Goal: Browse casually

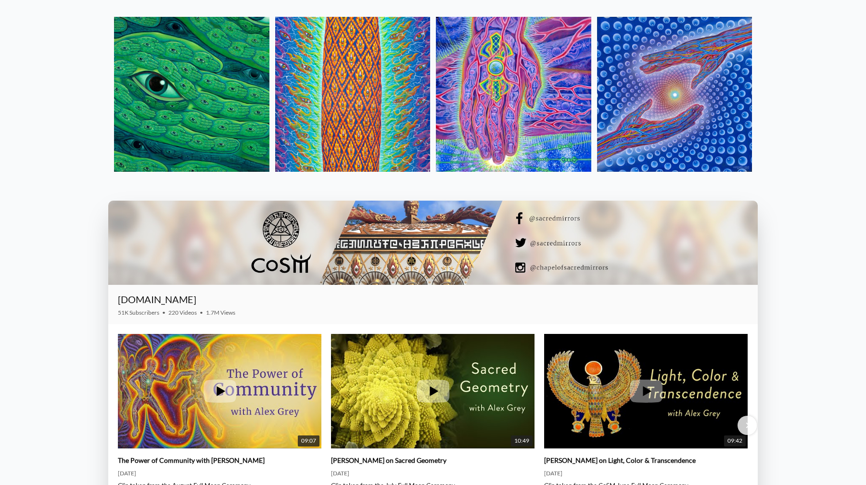
scroll to position [1432, 0]
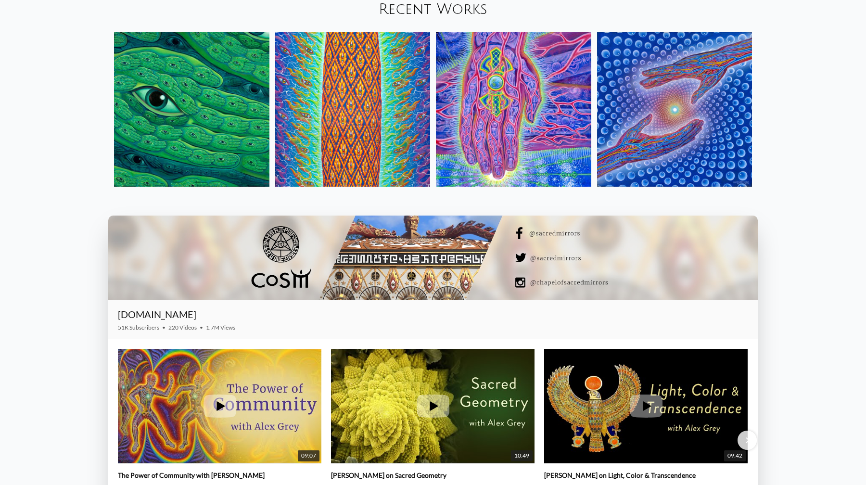
click at [686, 145] on img at bounding box center [674, 109] width 155 height 155
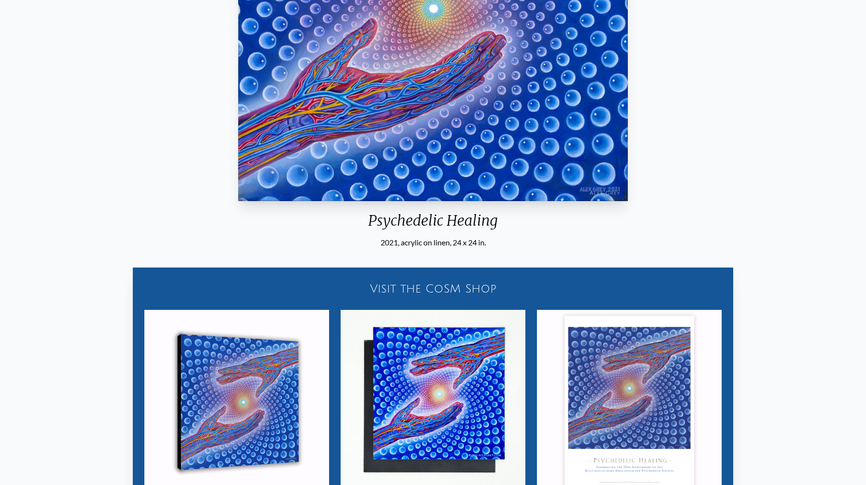
scroll to position [479, 0]
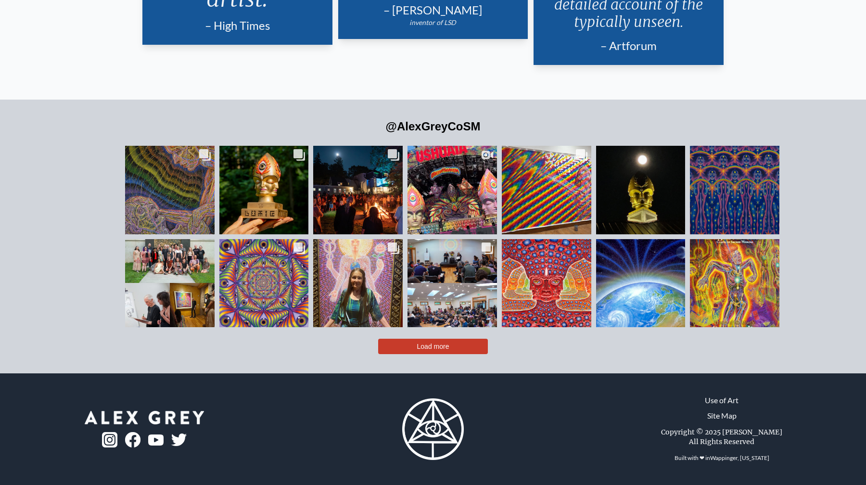
scroll to position [2437, 0]
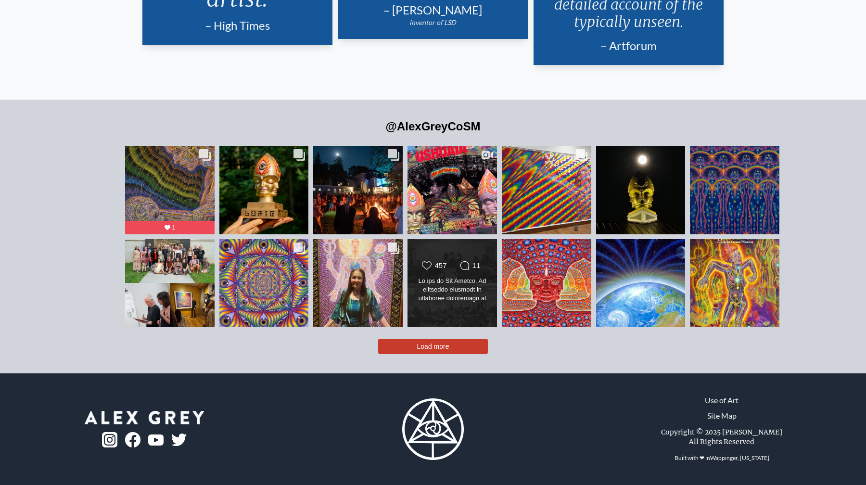
click at [448, 297] on div at bounding box center [452, 290] width 72 height 27
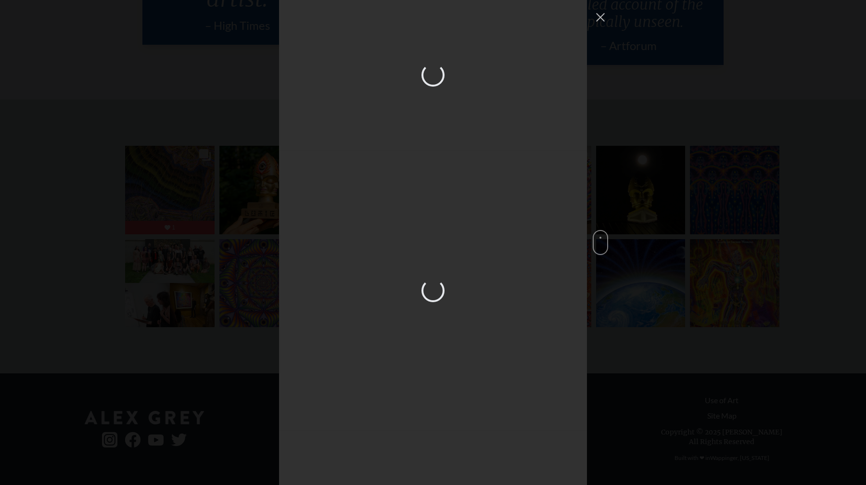
scroll to position [1797, 0]
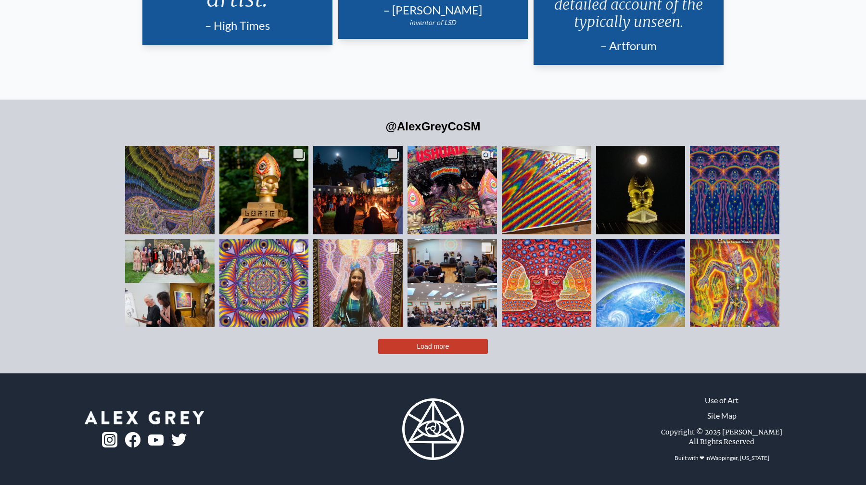
click at [447, 342] on span "Load more" at bounding box center [433, 346] width 32 height 8
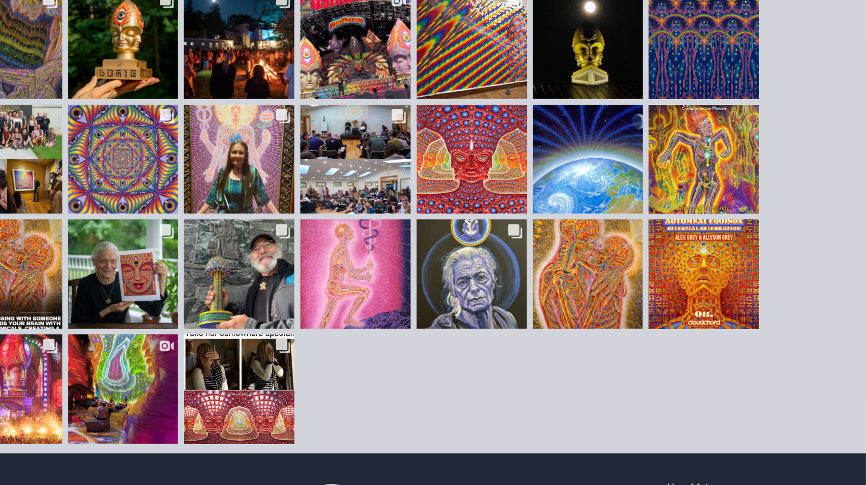
scroll to position [2574, 0]
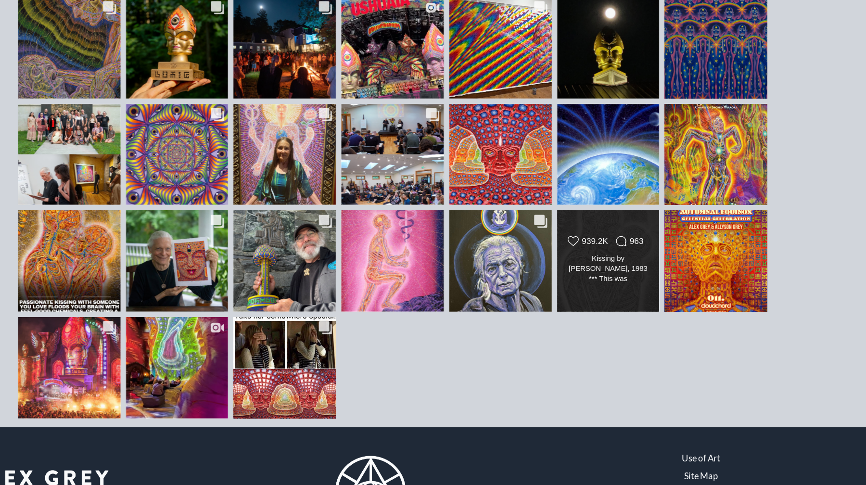
click at [641, 249] on div "Kissing by [PERSON_NAME], 1983 *** This was [PERSON_NAME] first oil painting to…" at bounding box center [640, 235] width 72 height 27
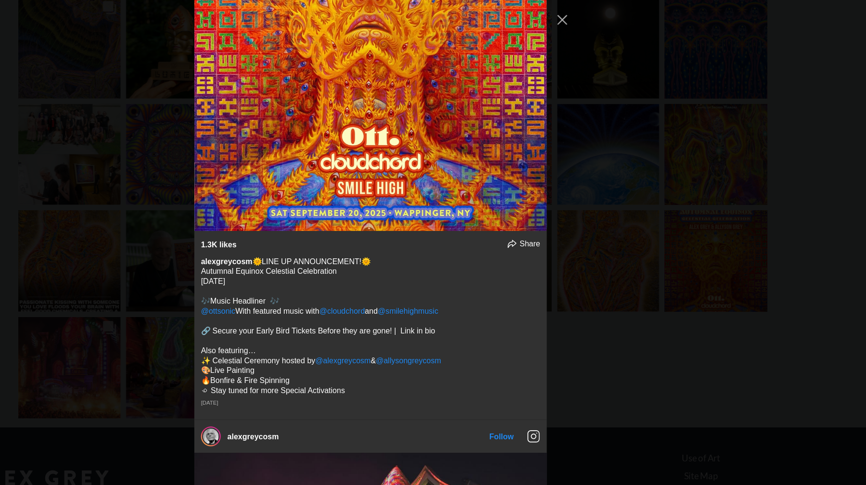
scroll to position [4945, 0]
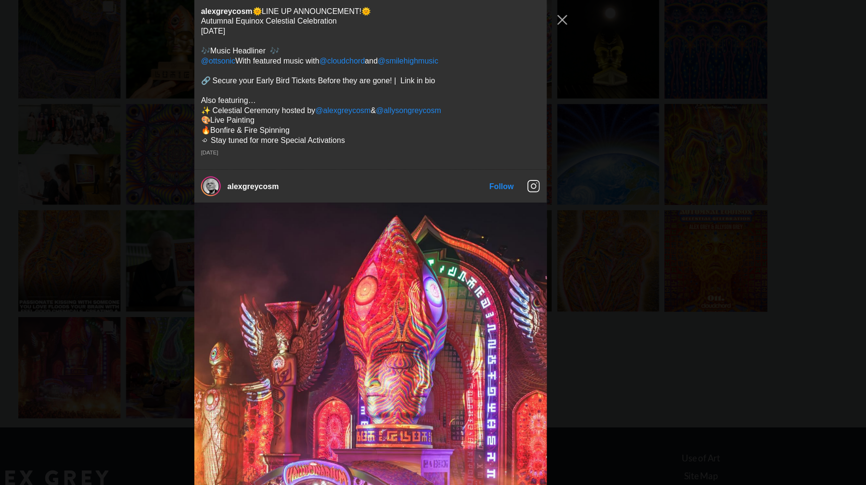
click at [670, 140] on div "alexgreycosm Follow" at bounding box center [433, 242] width 866 height 485
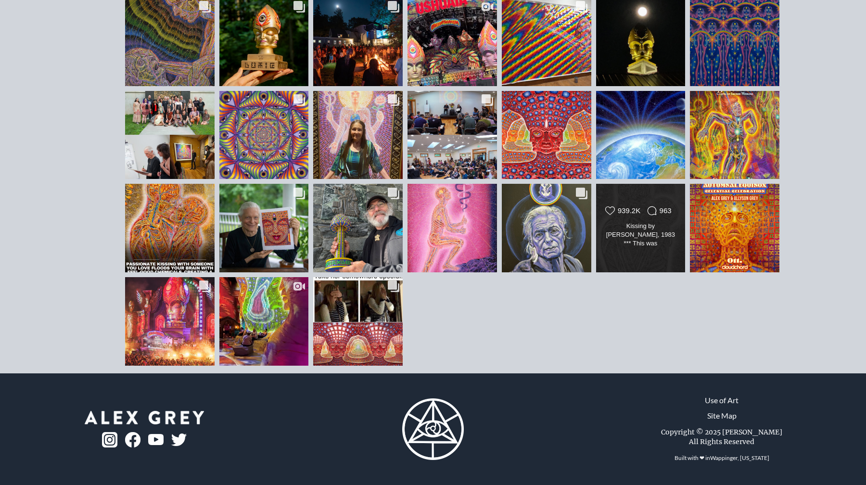
scroll to position [2574, 0]
